Goal: Answer question/provide support

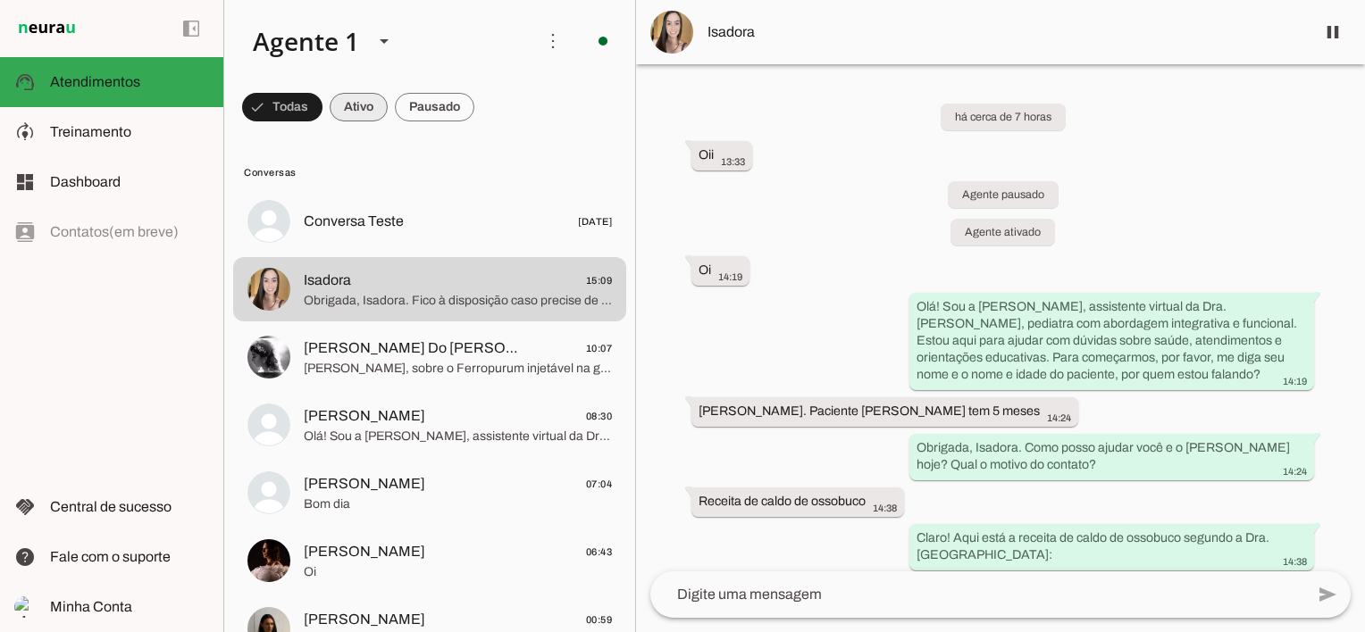
drag, startPoint x: 346, startPoint y: 111, endPoint x: 475, endPoint y: 434, distance: 348.3
click at [346, 110] on span at bounding box center [359, 107] width 58 height 43
click at [266, 104] on span at bounding box center [282, 107] width 80 height 43
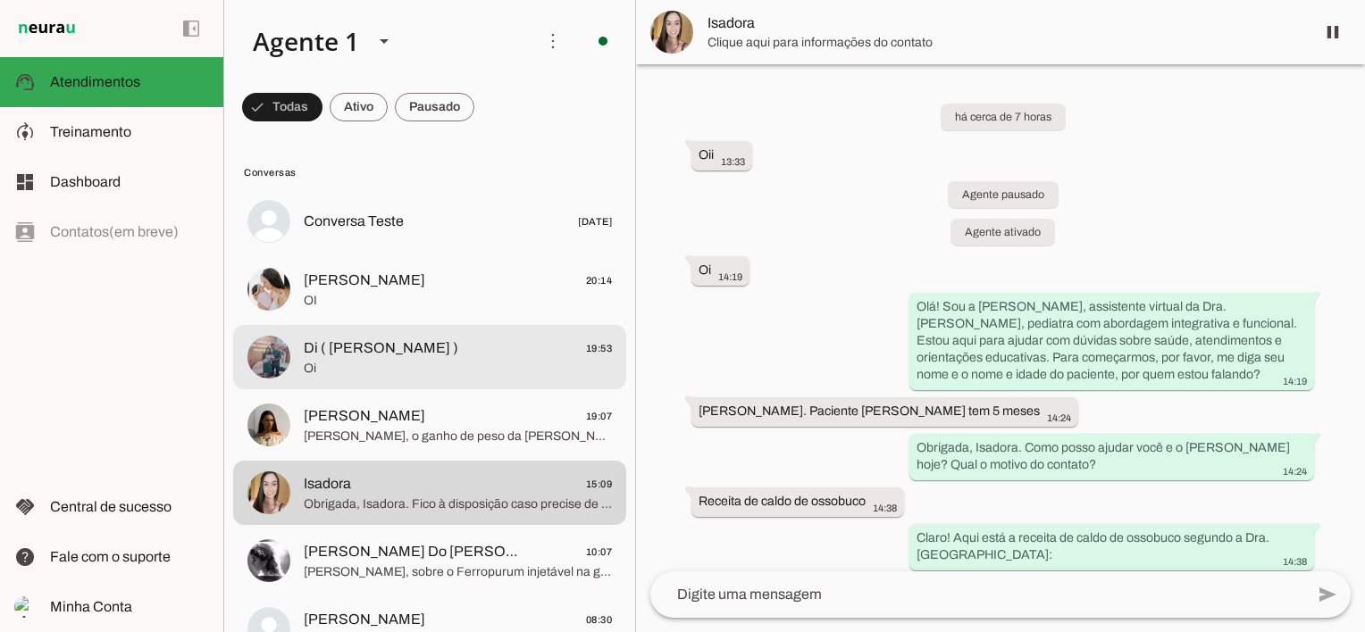
click at [342, 368] on span "Oi" at bounding box center [458, 369] width 308 height 18
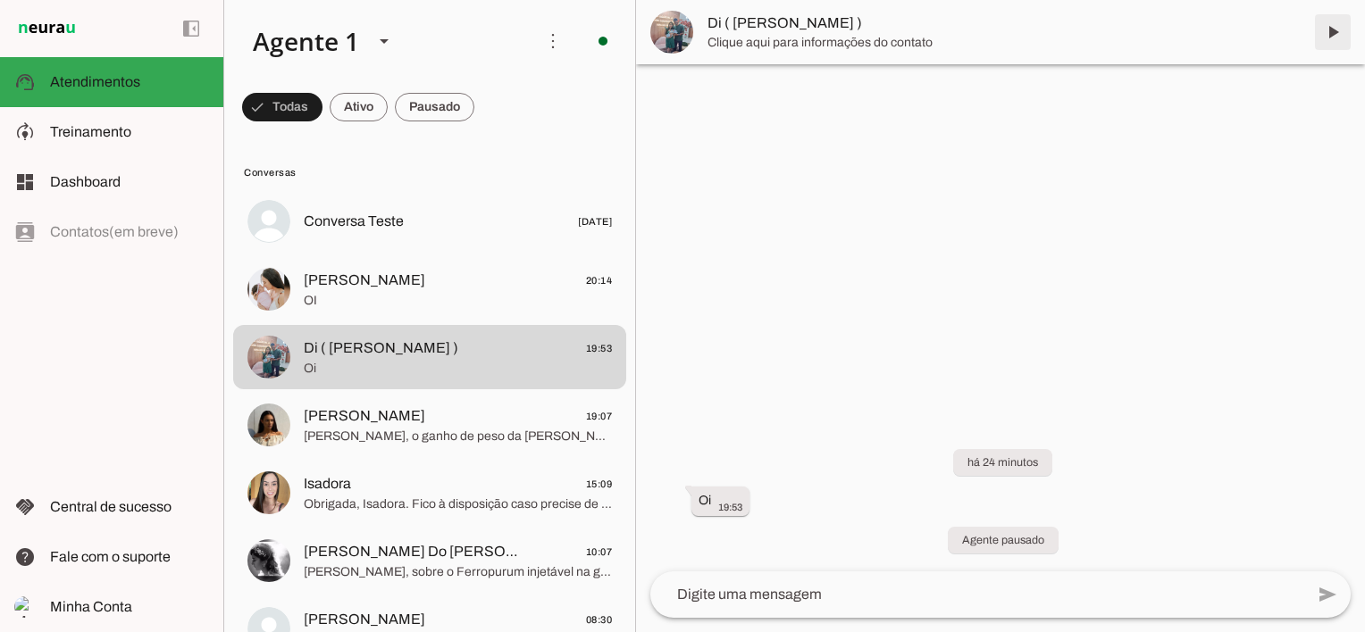
click at [1334, 21] on span at bounding box center [1332, 32] width 43 height 43
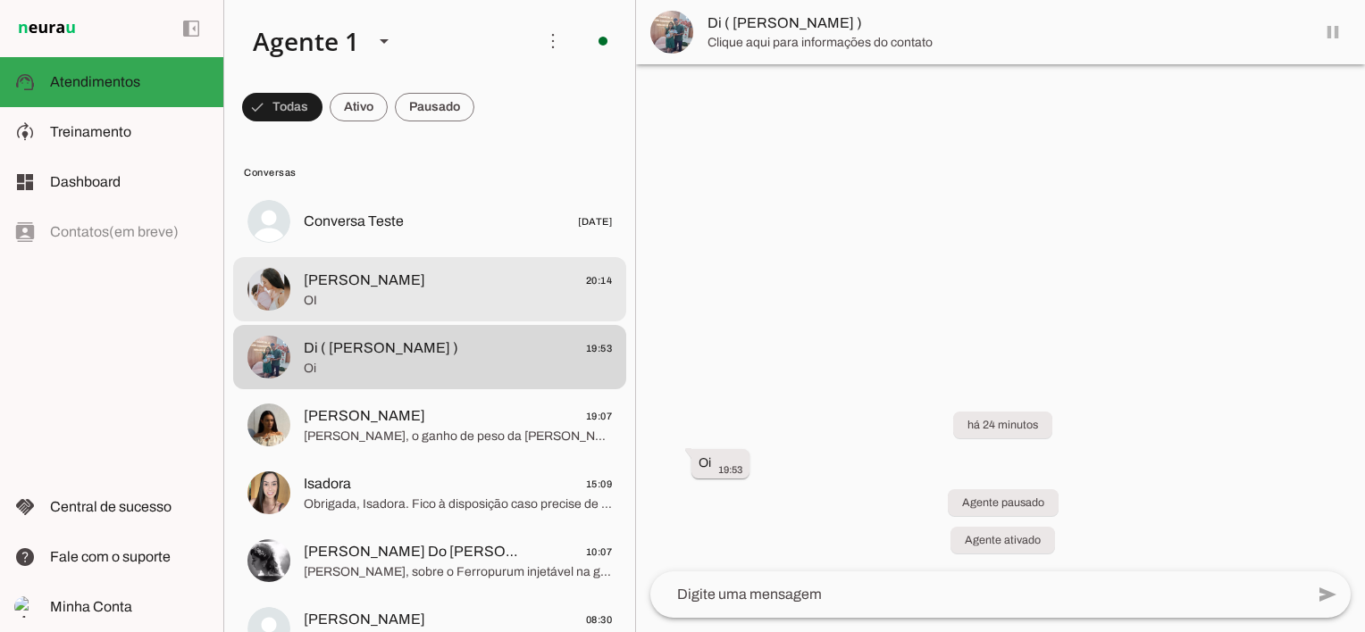
click at [384, 304] on span "OI" at bounding box center [458, 301] width 308 height 18
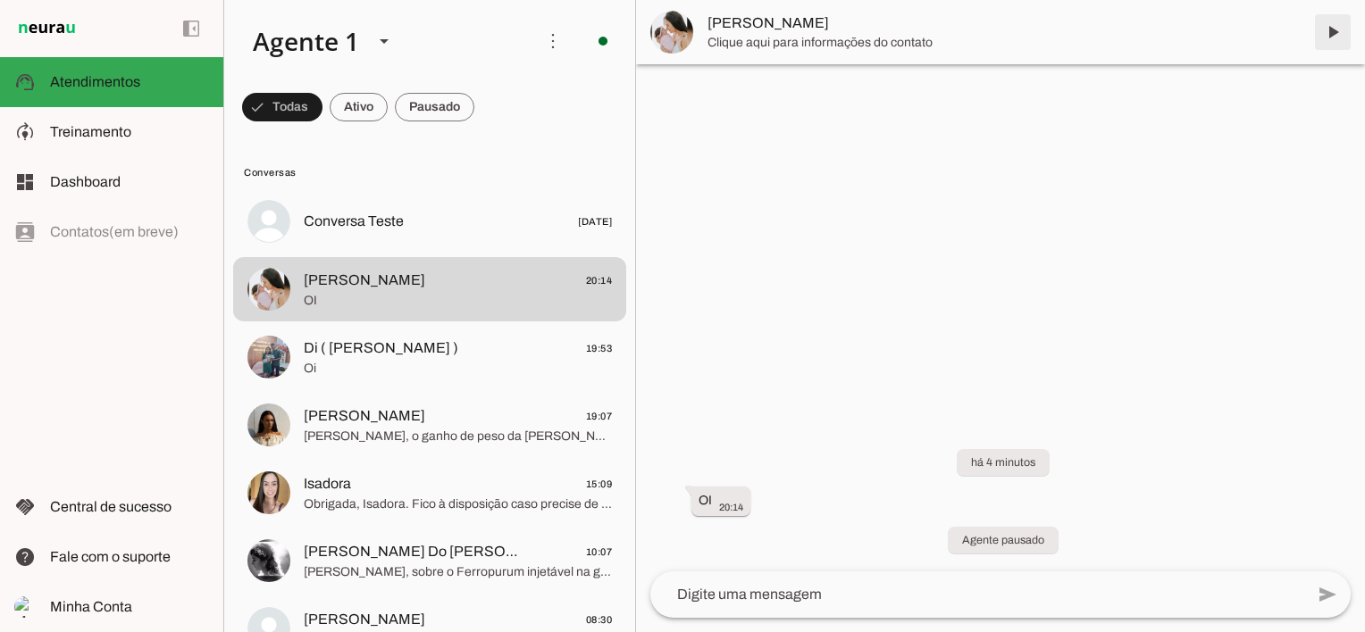
click at [1330, 30] on span at bounding box center [1332, 32] width 43 height 43
